Goal: Task Accomplishment & Management: Complete application form

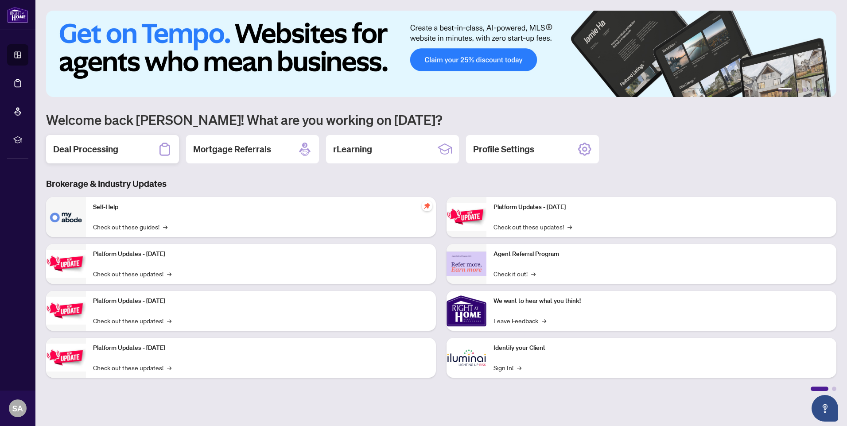
click at [82, 150] on h2 "Deal Processing" at bounding box center [85, 149] width 65 height 12
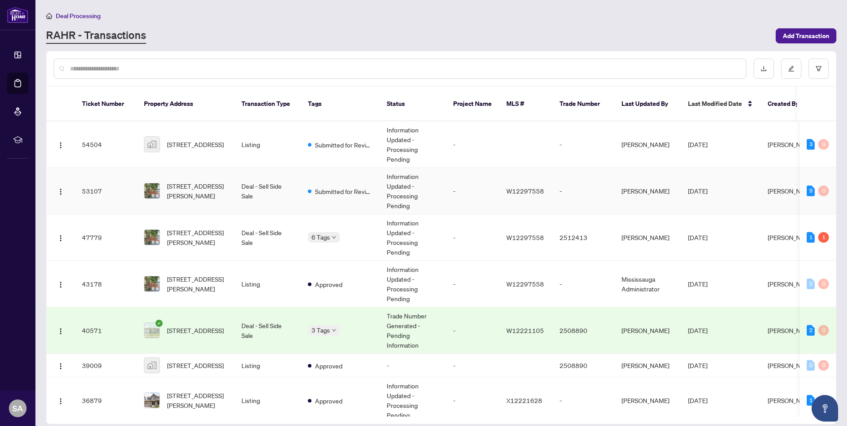
click at [707, 187] on span "[DATE]" at bounding box center [697, 191] width 19 height 8
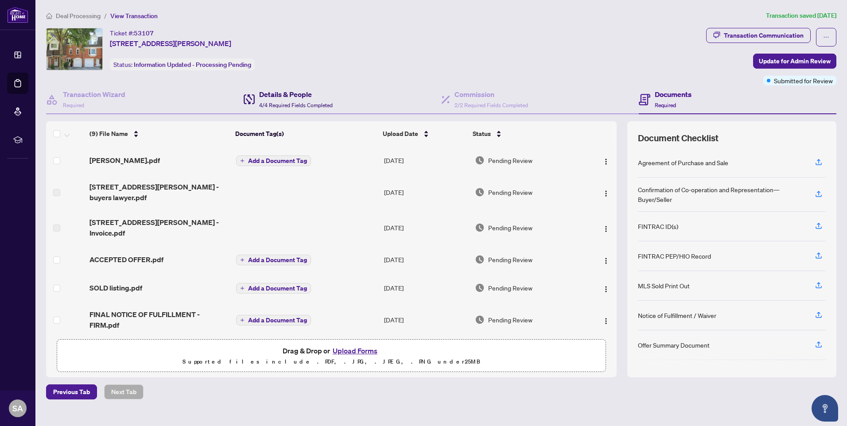
click at [269, 91] on h4 "Details & People" at bounding box center [296, 94] width 74 height 11
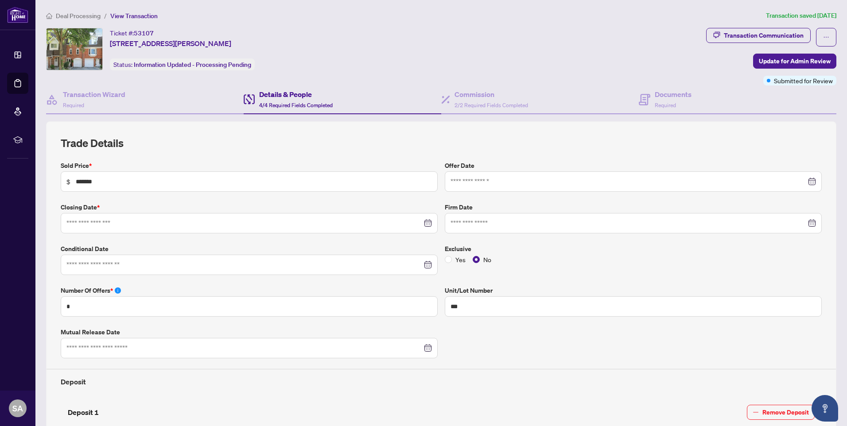
type input "**********"
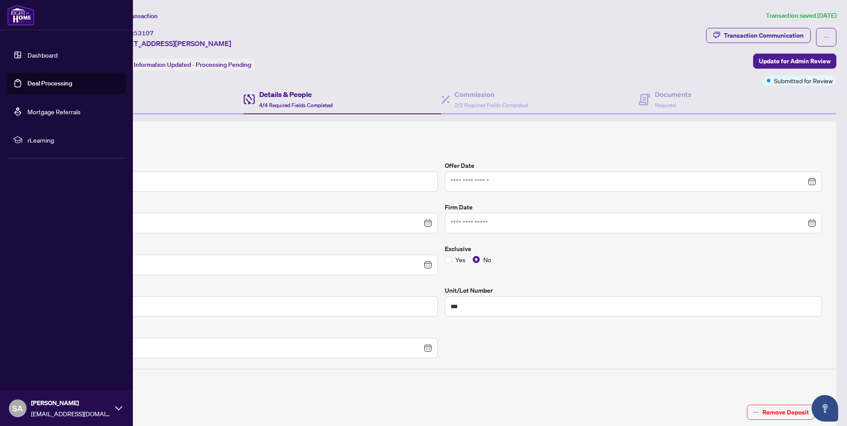
click at [42, 53] on link "Dashboard" at bounding box center [42, 55] width 30 height 8
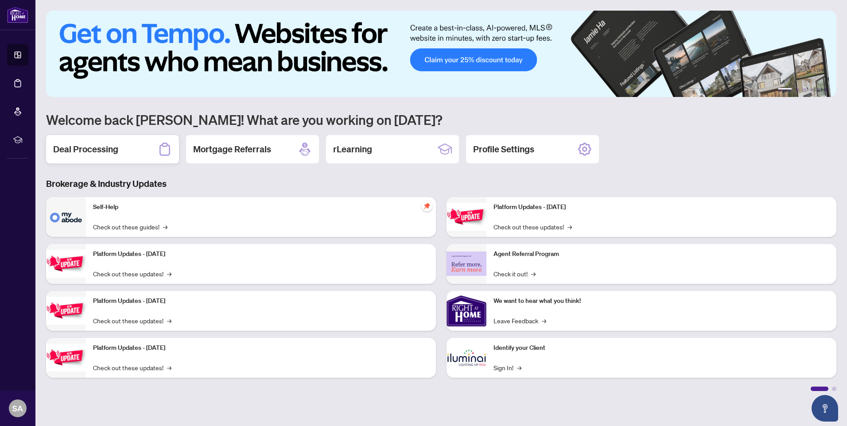
click at [113, 149] on h2 "Deal Processing" at bounding box center [85, 149] width 65 height 12
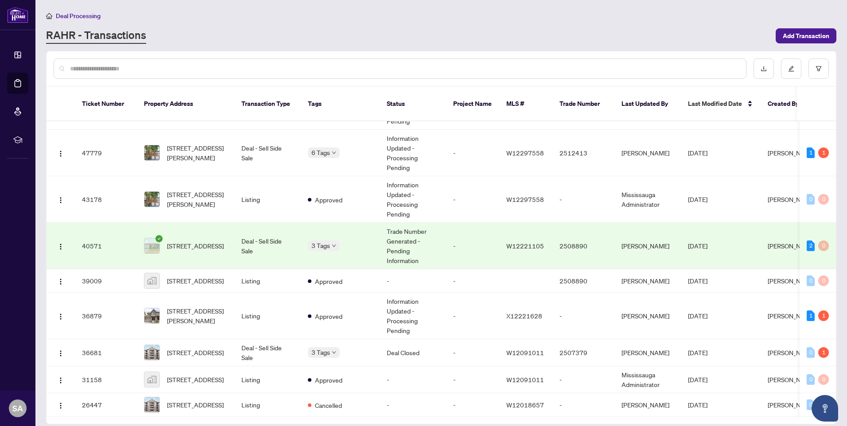
scroll to position [94, 0]
click at [212, 306] on span "[STREET_ADDRESS][PERSON_NAME]" at bounding box center [197, 315] width 60 height 19
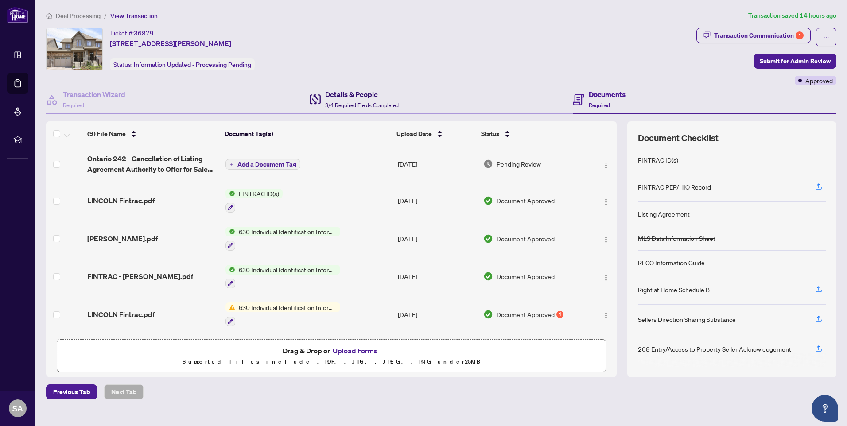
click at [341, 90] on h4 "Details & People" at bounding box center [362, 94] width 74 height 11
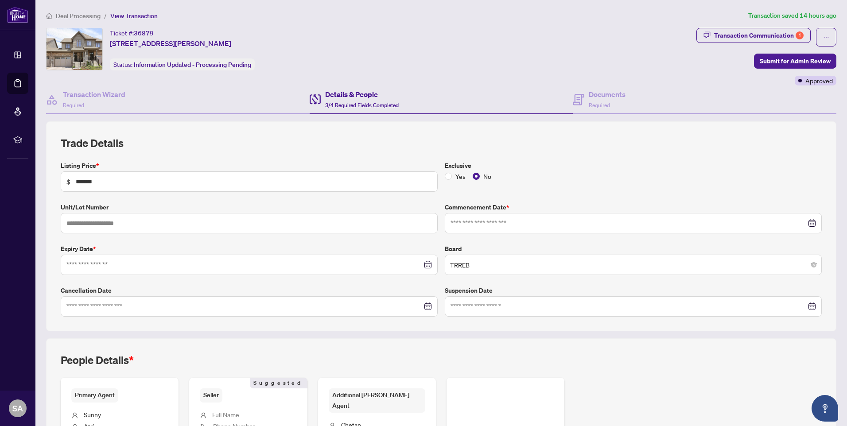
type input "**********"
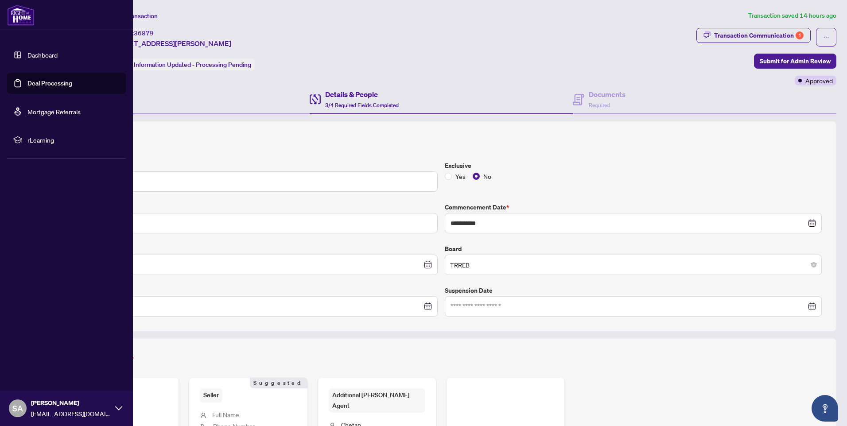
click at [27, 56] on link "Dashboard" at bounding box center [42, 55] width 30 height 8
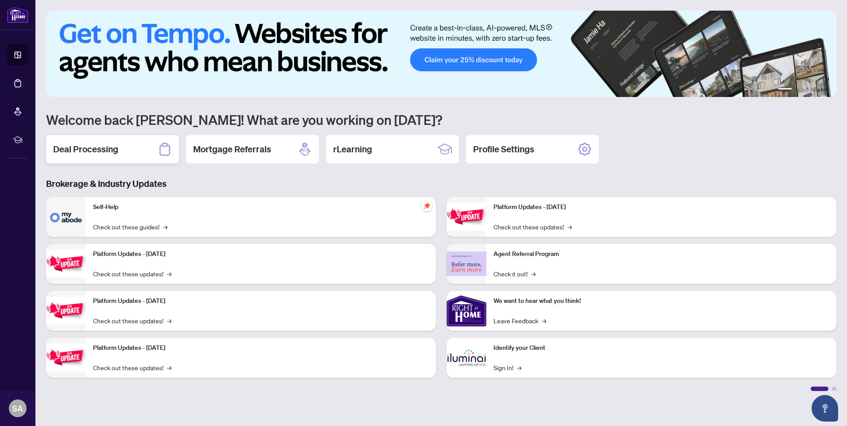
click at [114, 146] on h2 "Deal Processing" at bounding box center [85, 149] width 65 height 12
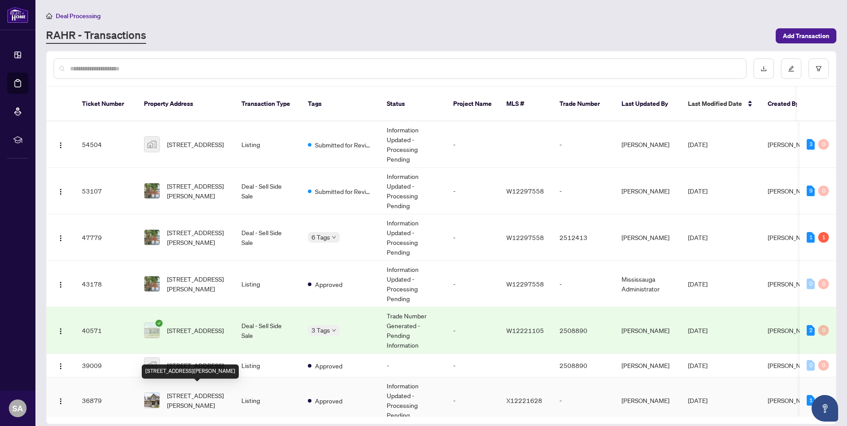
click at [189, 392] on span "[STREET_ADDRESS][PERSON_NAME]" at bounding box center [197, 400] width 60 height 19
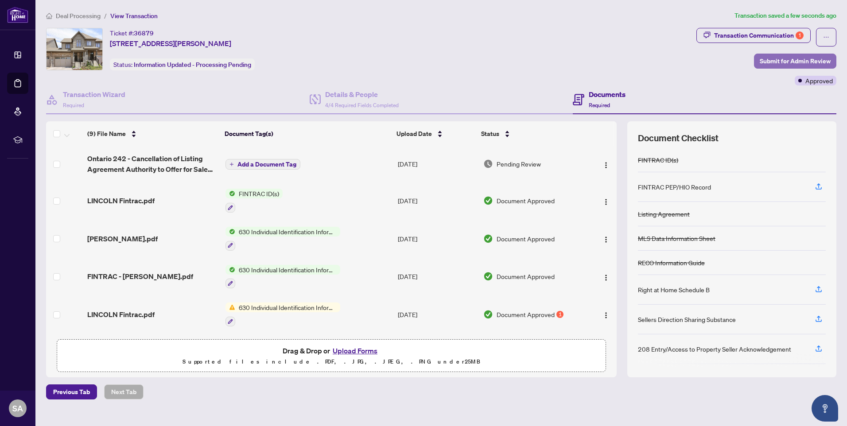
click at [768, 61] on span "Submit for Admin Review" at bounding box center [794, 61] width 71 height 14
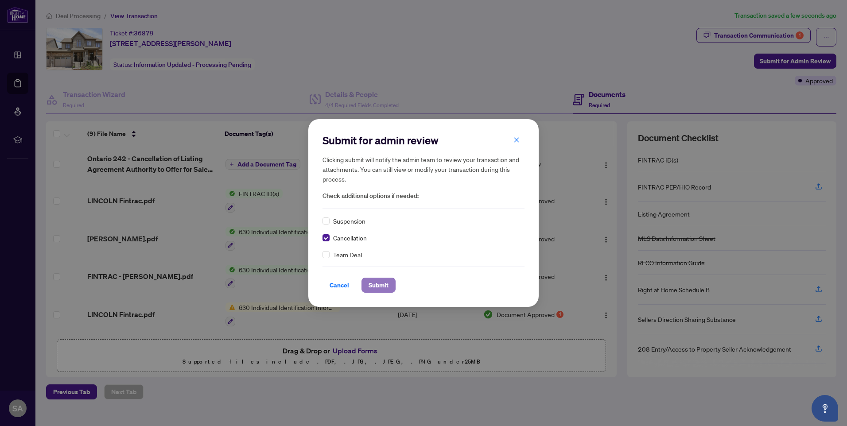
click at [373, 283] on span "Submit" at bounding box center [378, 285] width 20 height 14
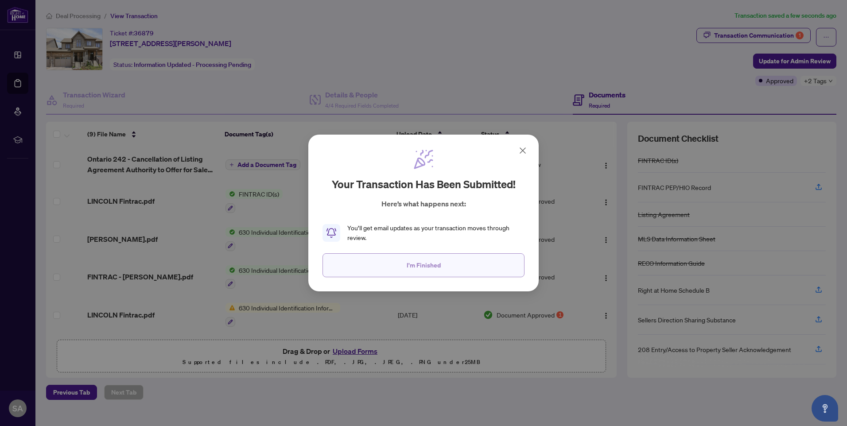
click at [404, 265] on button "I'm Finished" at bounding box center [423, 265] width 202 height 24
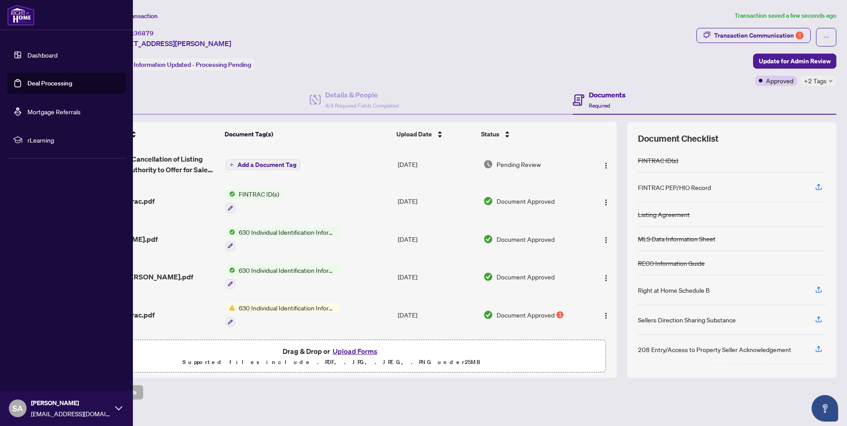
click at [43, 80] on link "Deal Processing" at bounding box center [49, 83] width 45 height 8
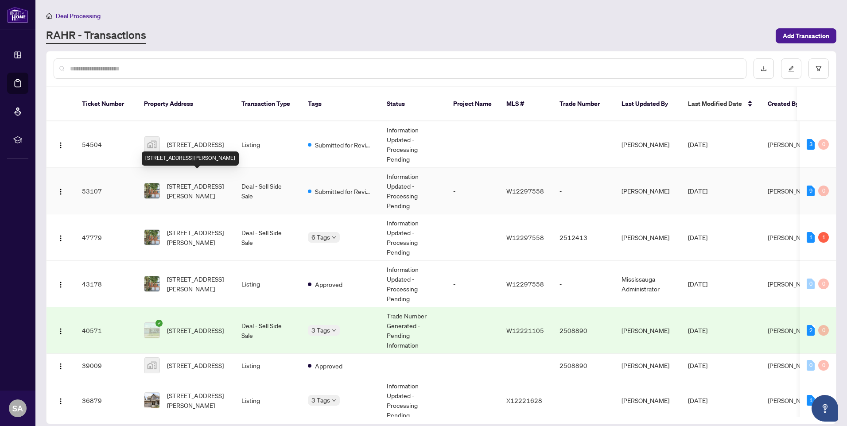
click at [212, 182] on span "[STREET_ADDRESS][PERSON_NAME]" at bounding box center [197, 190] width 60 height 19
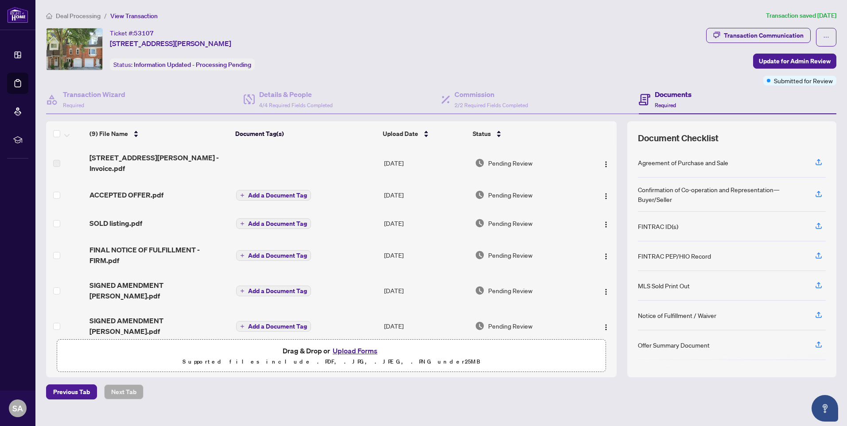
scroll to position [86, 0]
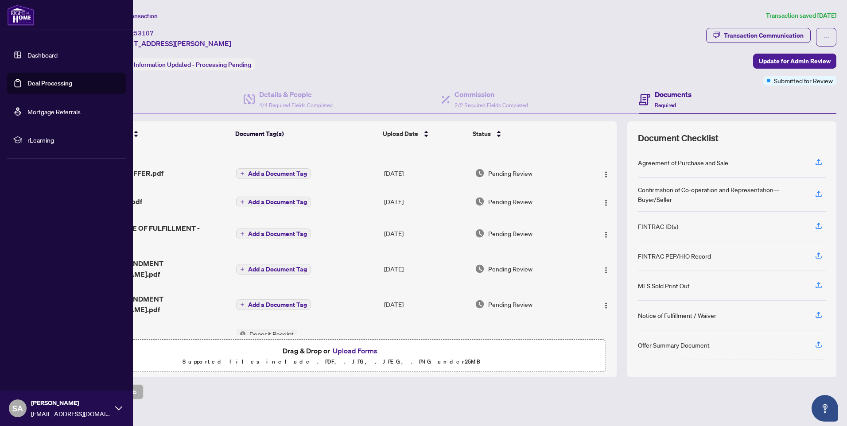
click at [27, 54] on link "Dashboard" at bounding box center [42, 55] width 30 height 8
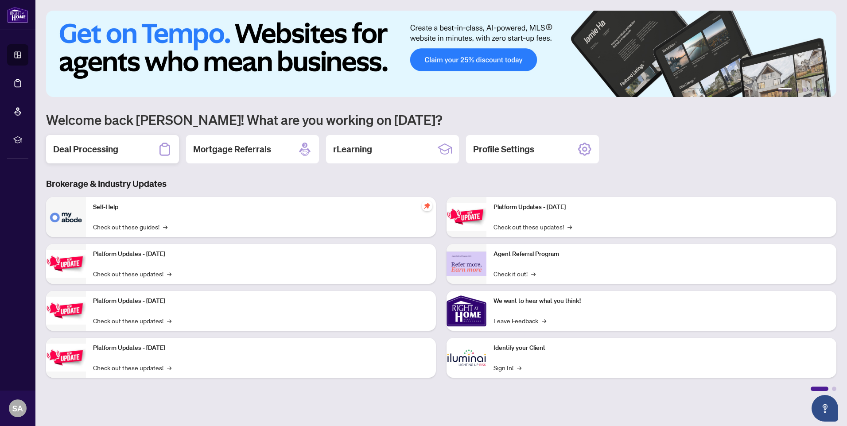
click at [126, 149] on div "Deal Processing" at bounding box center [112, 149] width 133 height 28
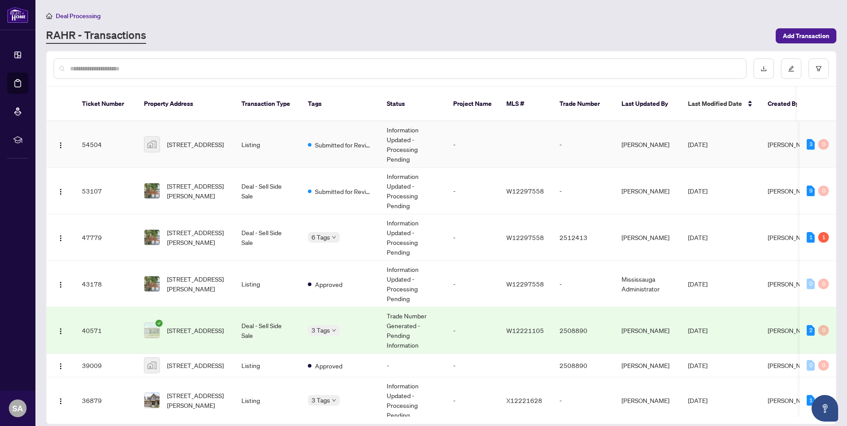
click at [270, 136] on td "Listing" at bounding box center [267, 144] width 66 height 46
